Goal: Use online tool/utility: Utilize a website feature to perform a specific function

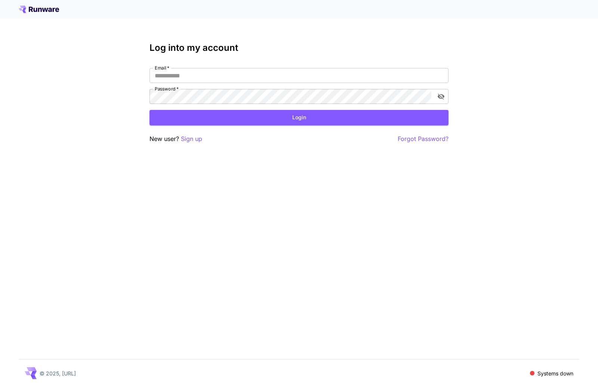
type input "**********"
click button "Login" at bounding box center [298, 117] width 299 height 15
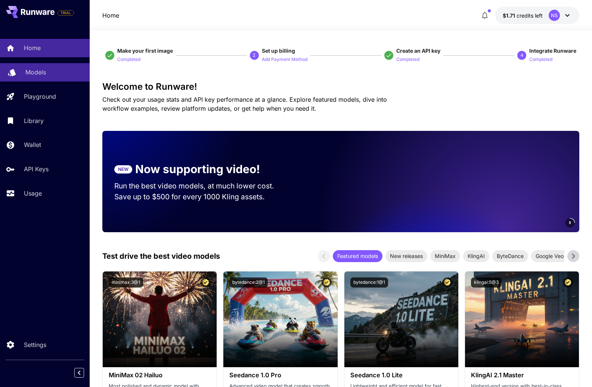
click at [35, 72] on p "Models" at bounding box center [35, 72] width 21 height 9
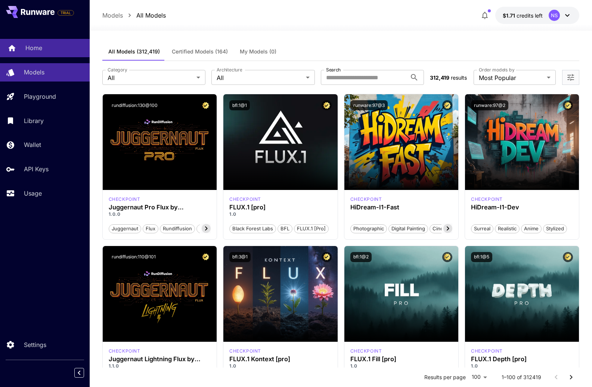
click at [51, 51] on div "Home" at bounding box center [54, 47] width 58 height 9
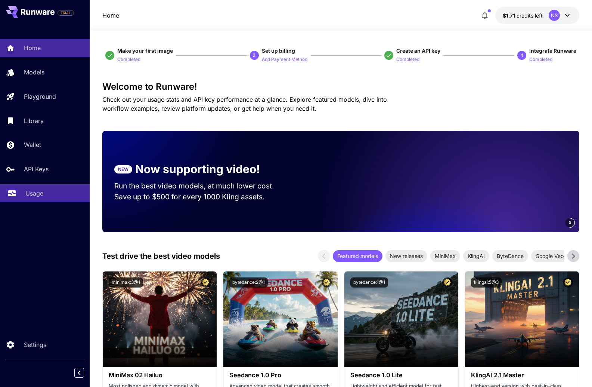
click at [39, 197] on p "Usage" at bounding box center [34, 193] width 18 height 9
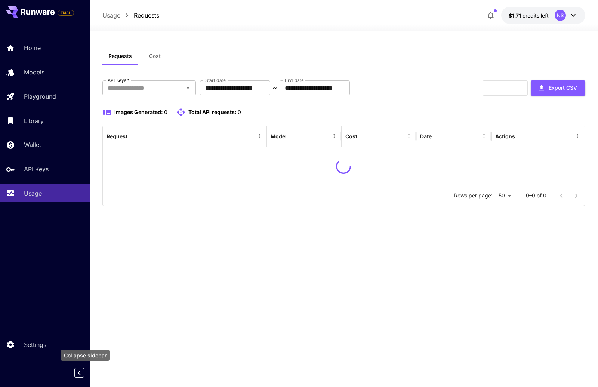
click at [80, 373] on icon "Collapse sidebar" at bounding box center [79, 372] width 9 height 9
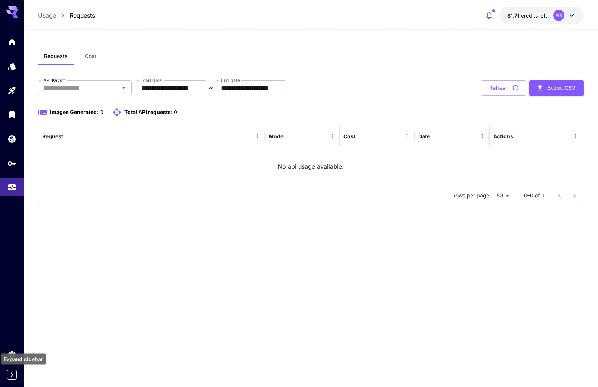
click at [15, 378] on icon "Expand sidebar" at bounding box center [11, 374] width 9 height 9
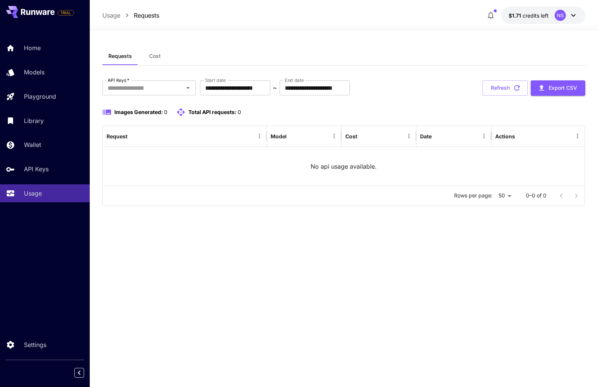
click at [445, 69] on div "**********" at bounding box center [343, 129] width 483 height 165
click at [154, 59] on button "Cost" at bounding box center [155, 56] width 34 height 18
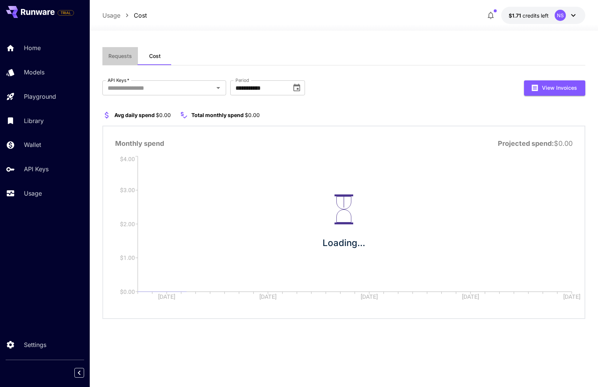
click at [120, 58] on span "Requests" at bounding box center [120, 56] width 24 height 7
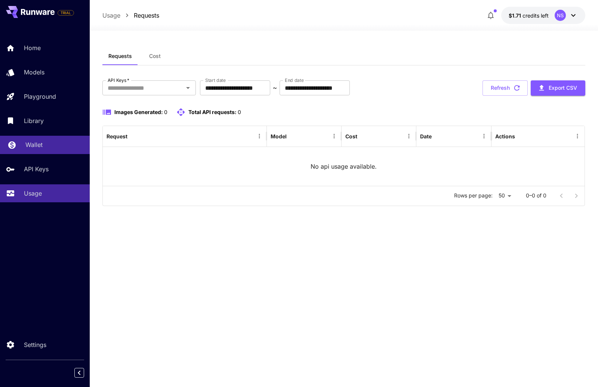
click at [58, 149] on div "Wallet" at bounding box center [54, 144] width 58 height 9
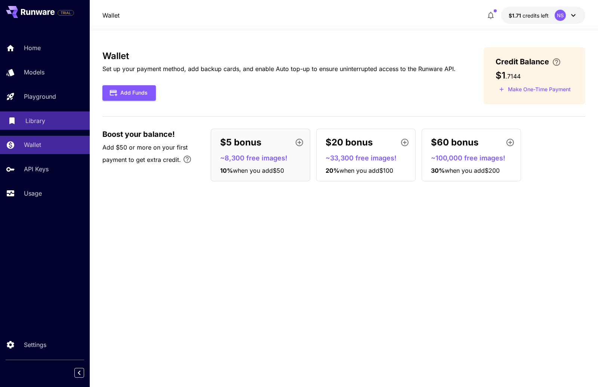
click at [53, 124] on div "Library" at bounding box center [54, 120] width 58 height 9
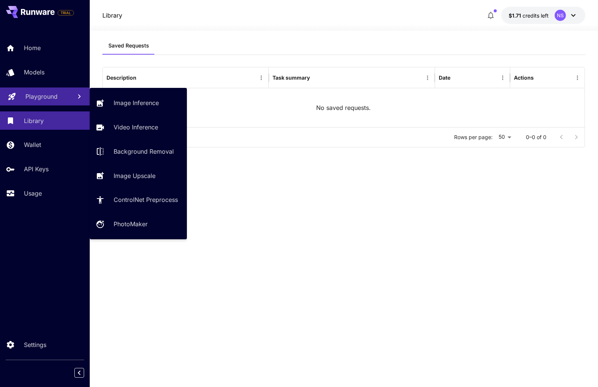
click at [55, 98] on p "Playground" at bounding box center [41, 96] width 32 height 9
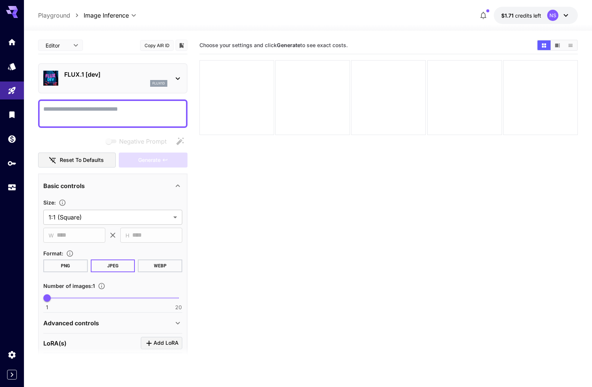
click at [82, 79] on div "FLUX.1 [dev] flux1d" at bounding box center [115, 78] width 103 height 17
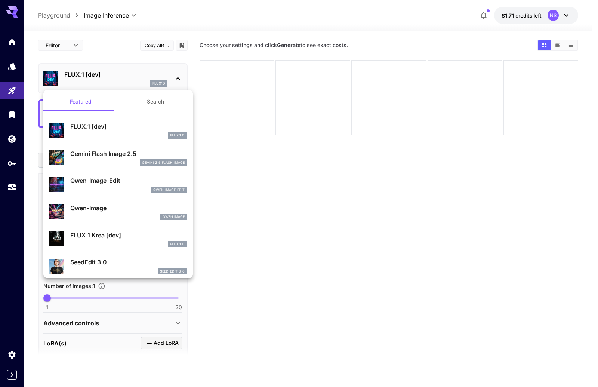
click at [74, 38] on div at bounding box center [299, 193] width 598 height 387
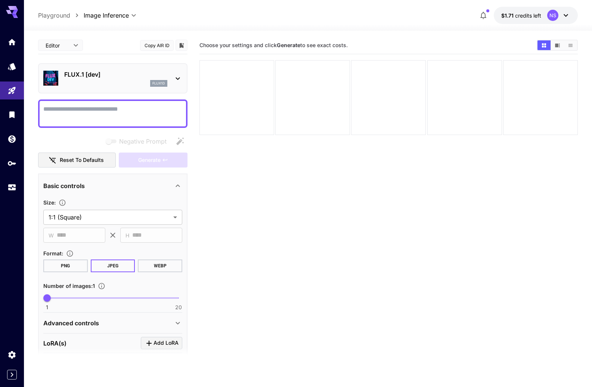
click at [72, 44] on div "Featured Search FLUX.1 [dev] FLUX.1 D Gemini Flash Image 2.5 gemini_2_5_flash_i…" at bounding box center [74, 112] width 149 height 224
click at [74, 46] on body "**********" at bounding box center [296, 223] width 592 height 446
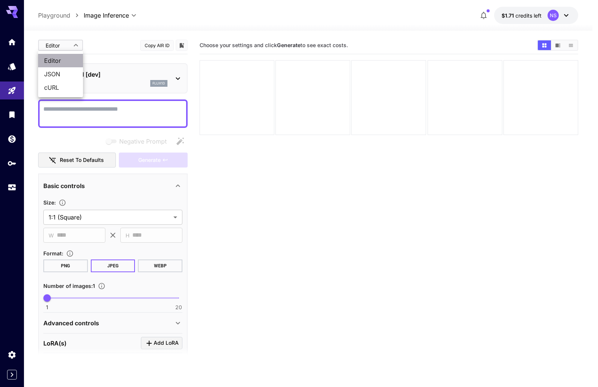
click at [57, 62] on span "Editor" at bounding box center [60, 60] width 33 height 9
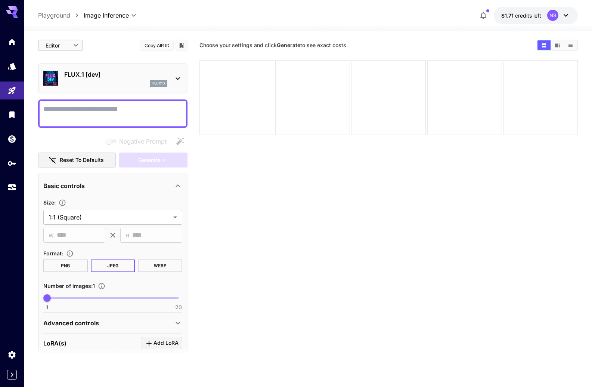
click at [110, 78] on p "FLUX.1 [dev]" at bounding box center [115, 74] width 103 height 9
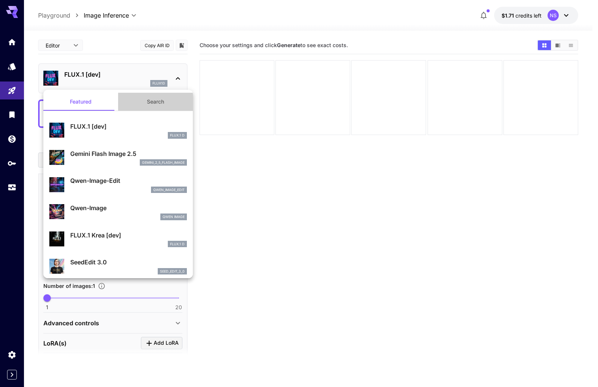
click at [157, 103] on button "Search" at bounding box center [155, 102] width 75 height 18
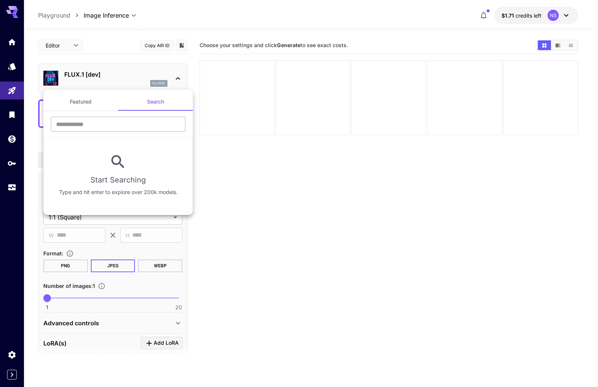
click at [107, 130] on input "text" at bounding box center [118, 124] width 135 height 15
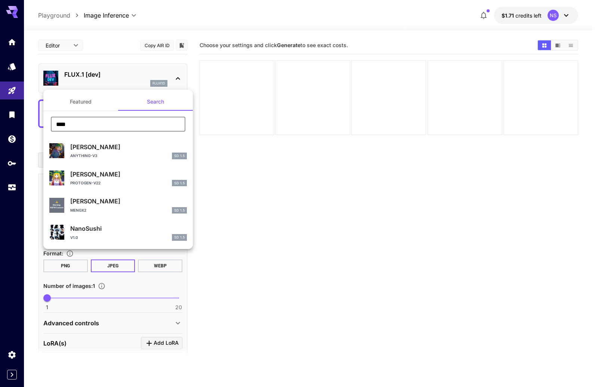
type input "****"
click at [274, 180] on div at bounding box center [299, 193] width 598 height 387
